Goal: Navigation & Orientation: Find specific page/section

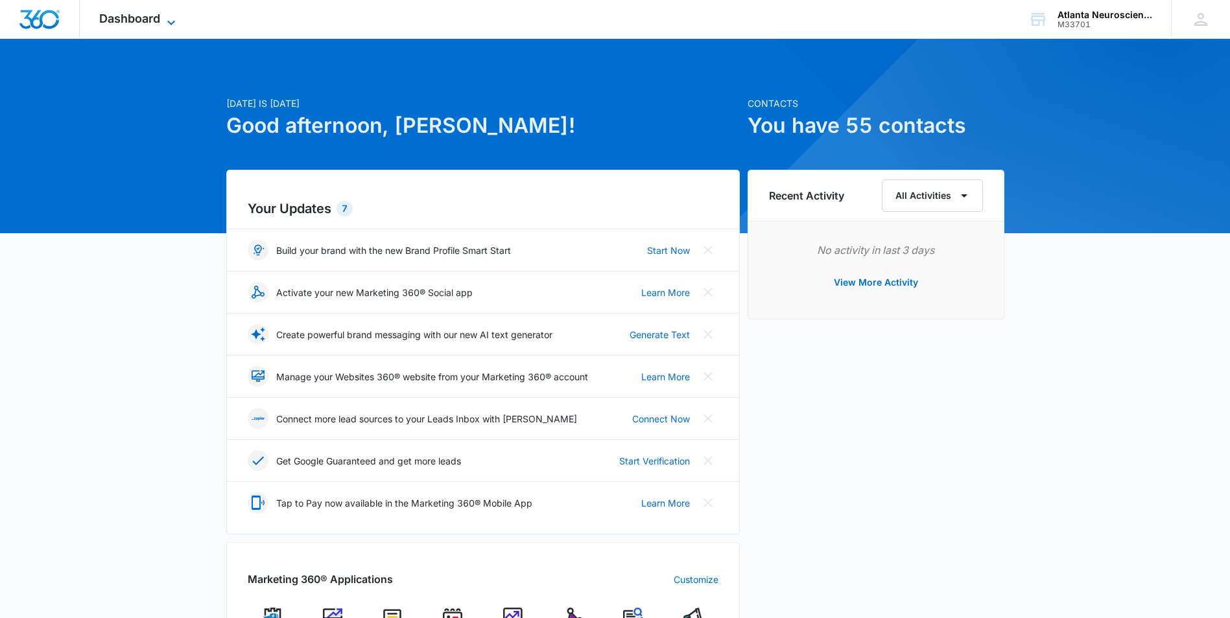
click at [146, 23] on span "Dashboard" at bounding box center [129, 19] width 61 height 14
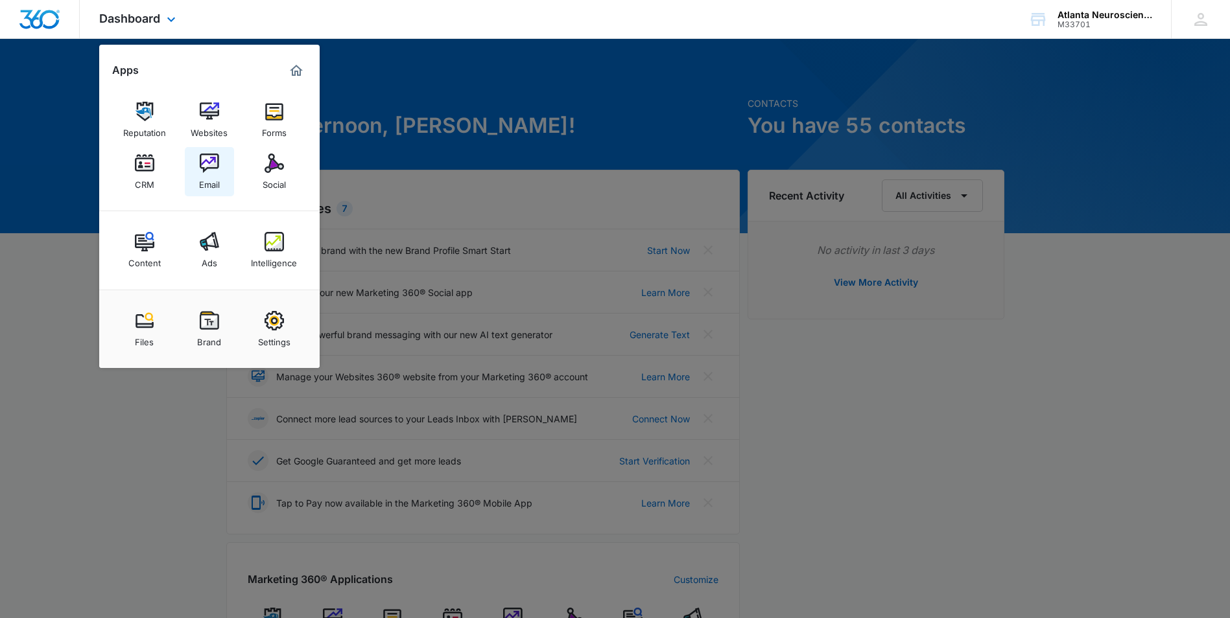
click at [207, 169] on img at bounding box center [209, 163] width 19 height 19
